Goal: Task Accomplishment & Management: Manage account settings

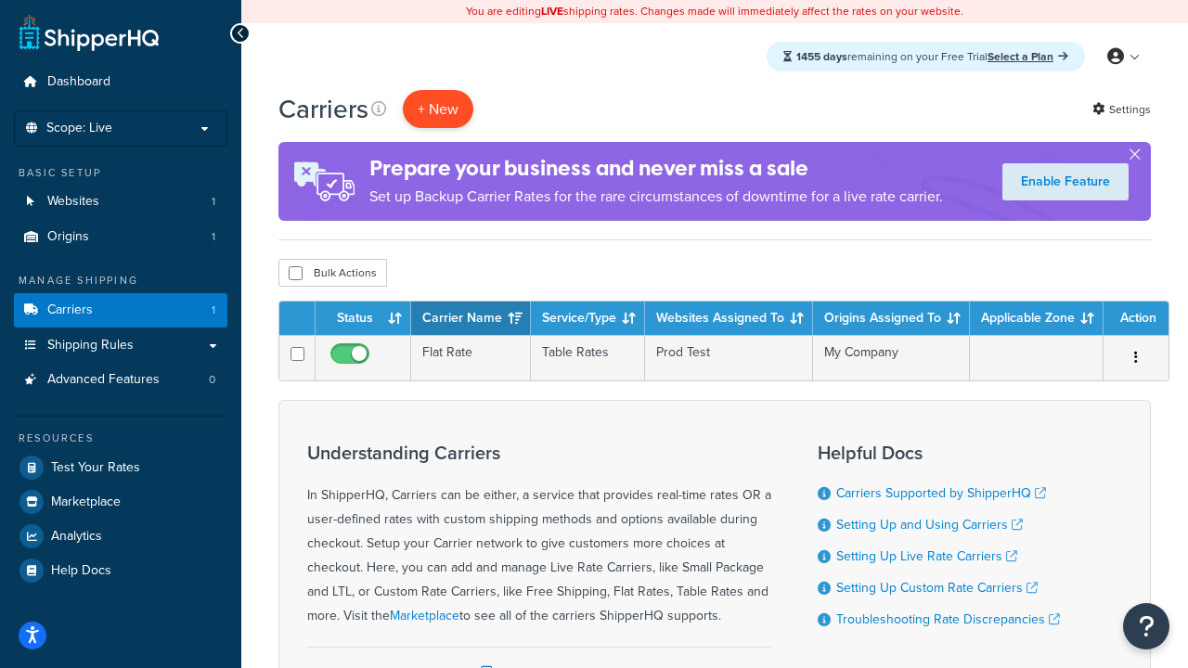
click at [438, 109] on button "+ New" at bounding box center [438, 109] width 71 height 38
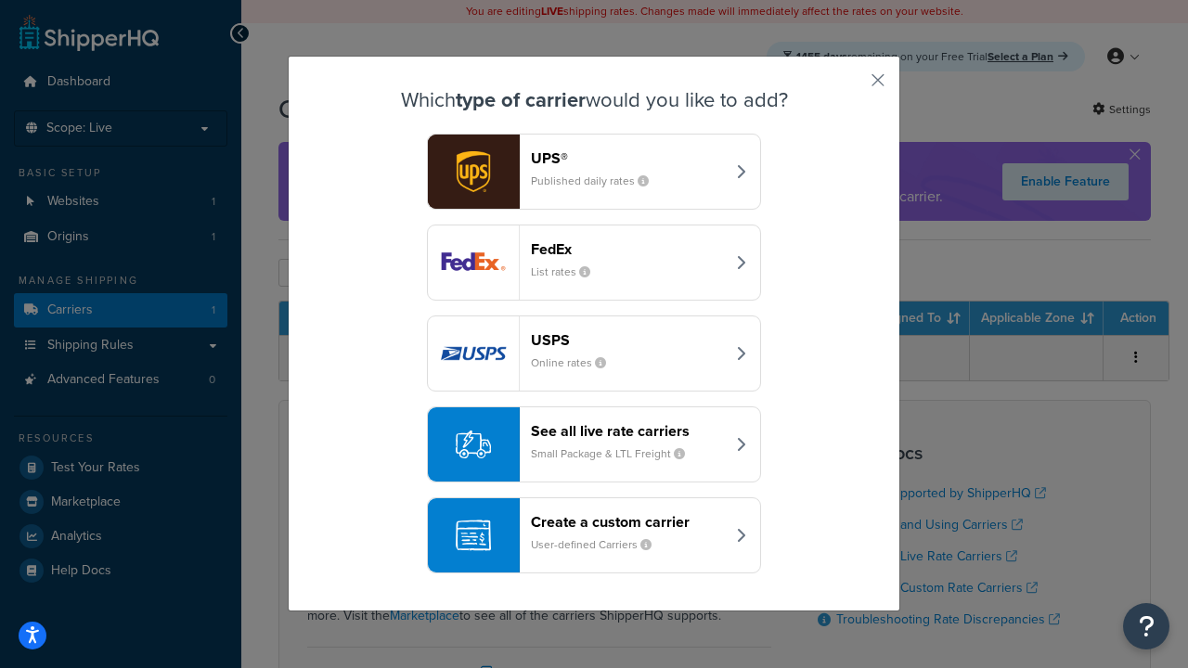
click at [628, 249] on header "FedEx" at bounding box center [628, 249] width 194 height 18
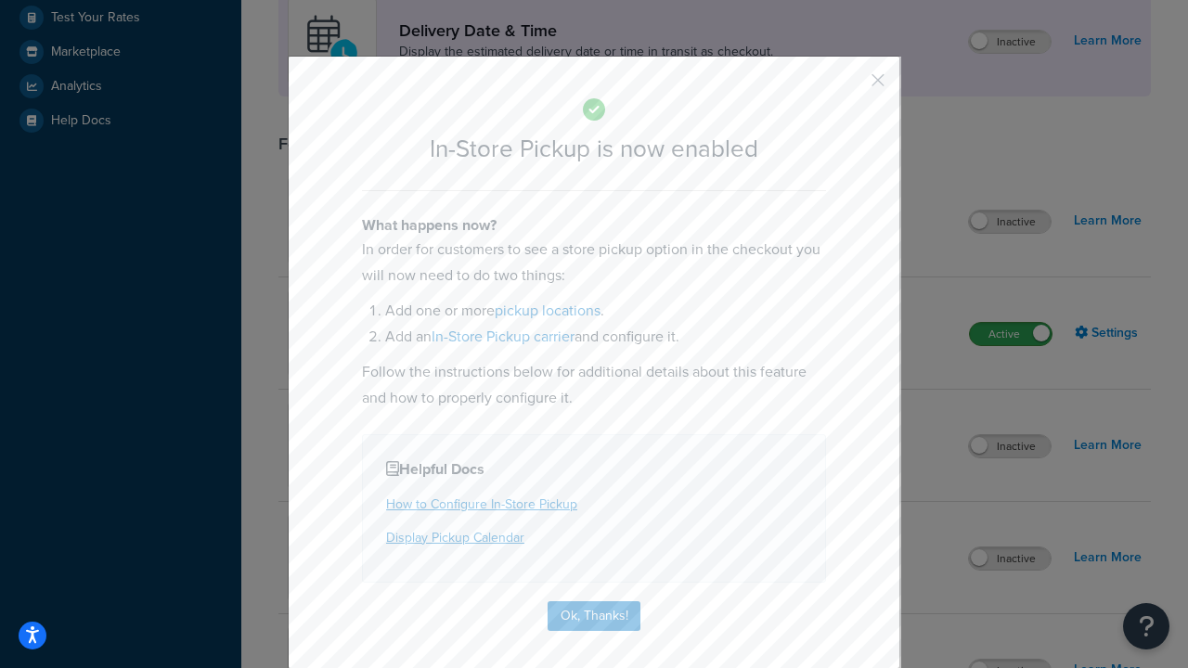
scroll to position [521, 0]
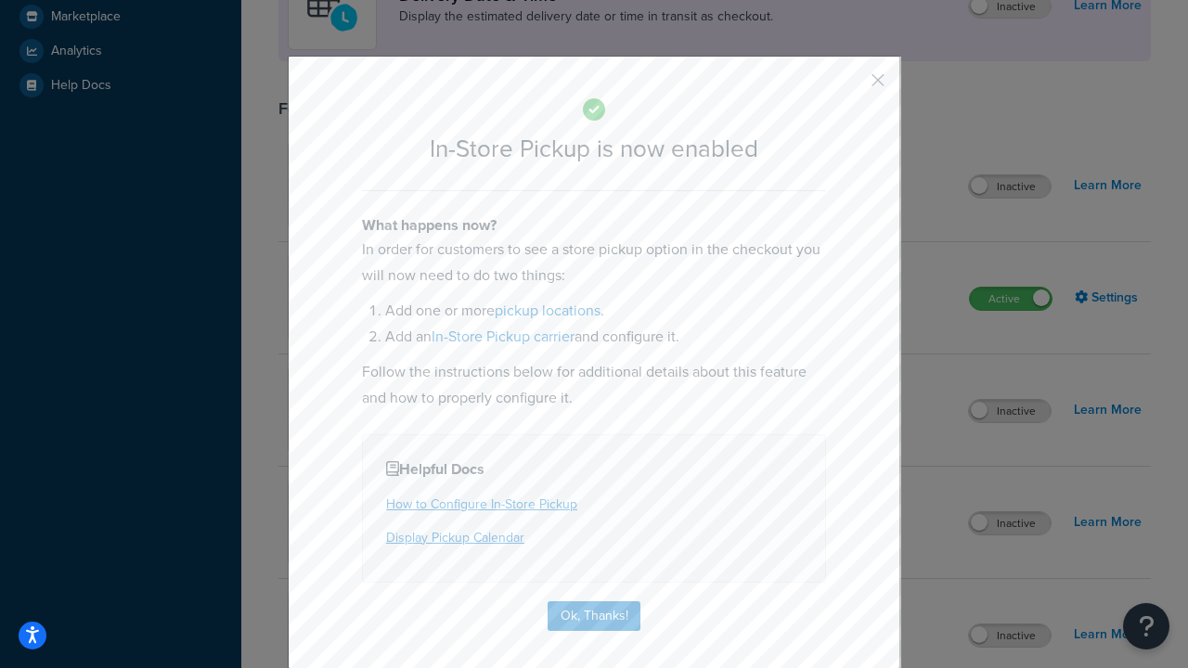
click at [850, 86] on button "button" at bounding box center [850, 86] width 5 height 5
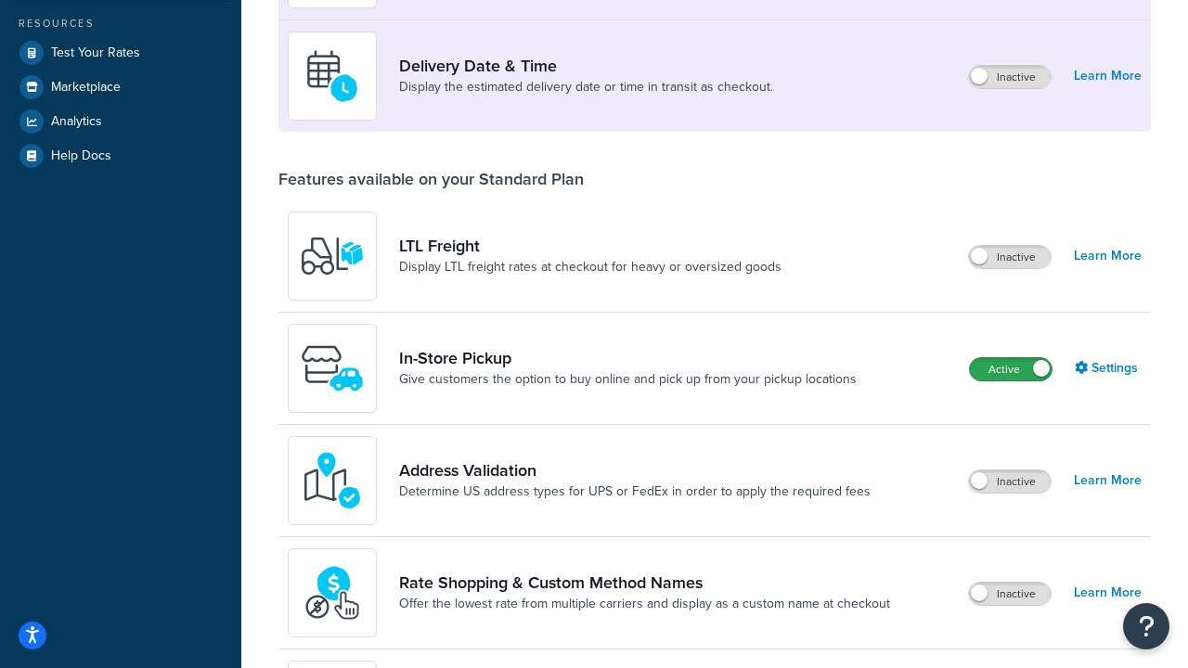
scroll to position [485, 0]
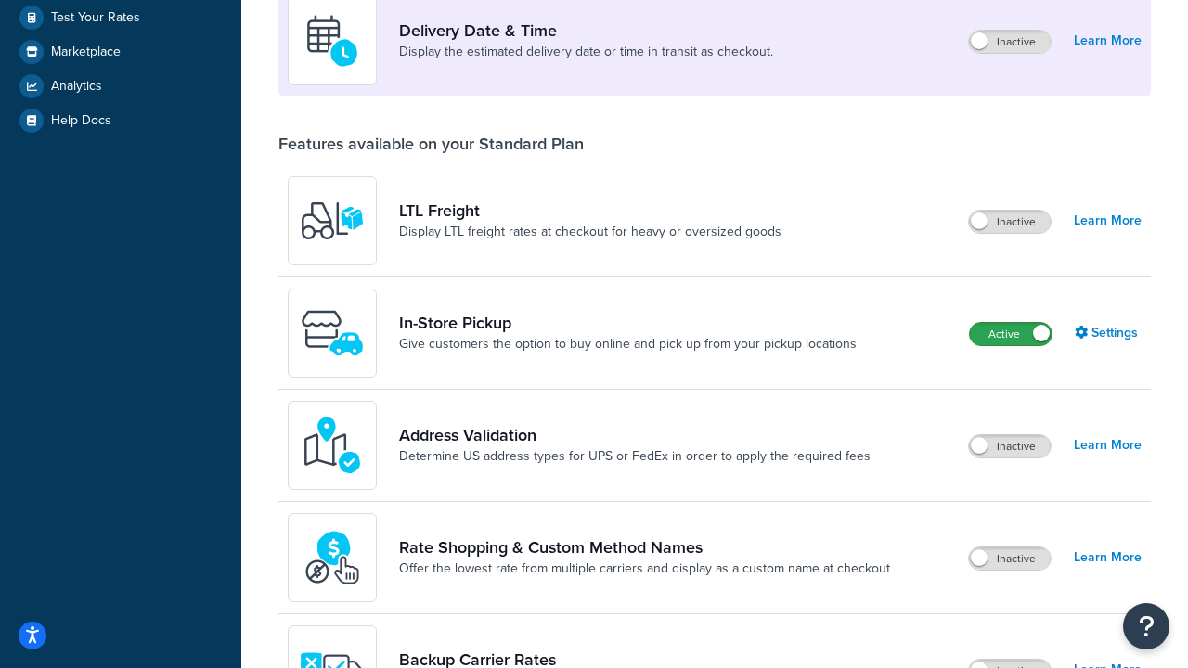
click at [1011, 334] on label "Active" at bounding box center [1011, 334] width 82 height 22
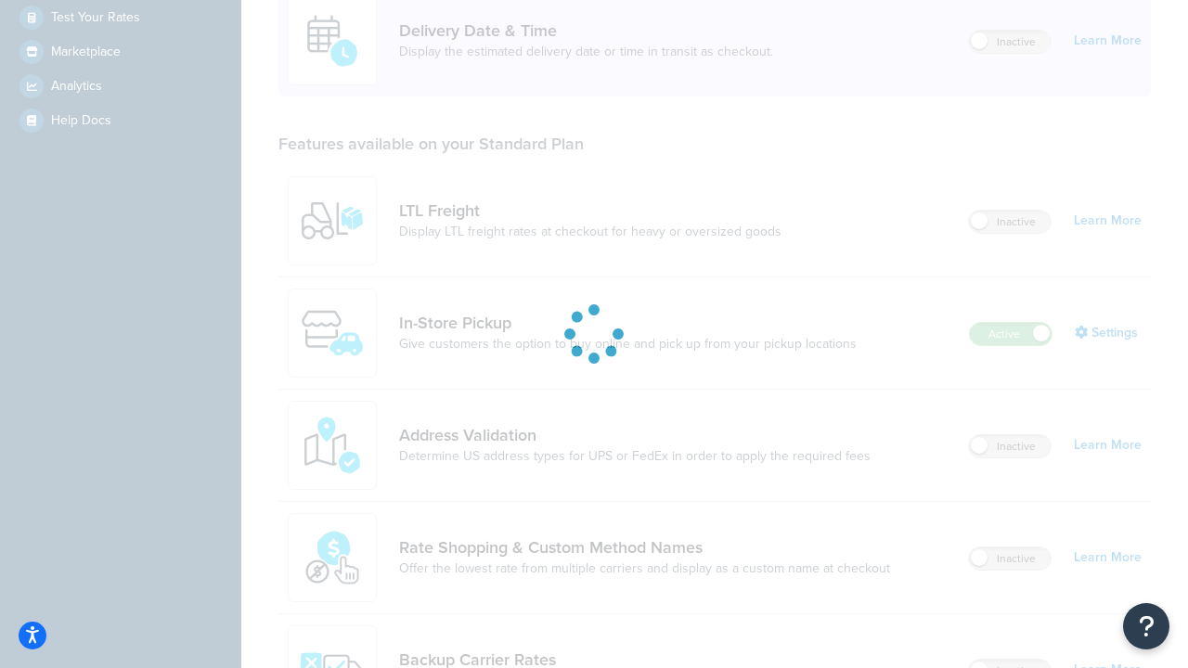
scroll to position [450, 0]
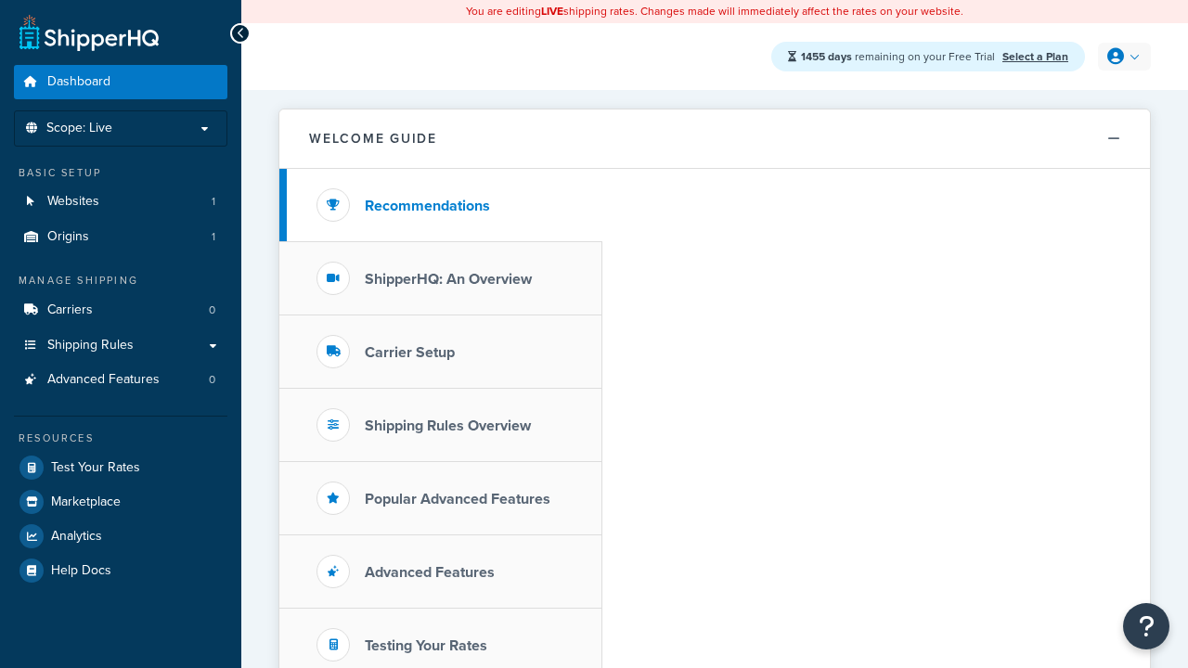
click at [1122, 57] on icon at bounding box center [1115, 56] width 17 height 17
click at [0, 0] on span "My Profile" at bounding box center [0, 0] width 0 height 0
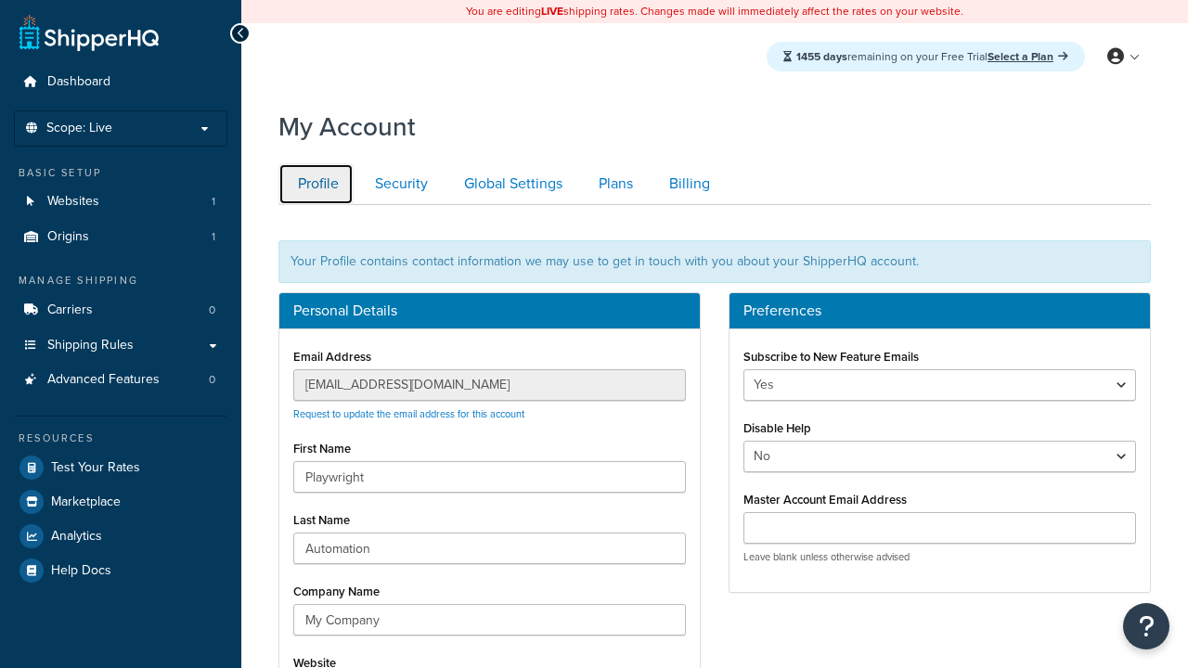
click at [316, 184] on link "Profile" at bounding box center [315, 184] width 75 height 42
